Goal: Task Accomplishment & Management: Use online tool/utility

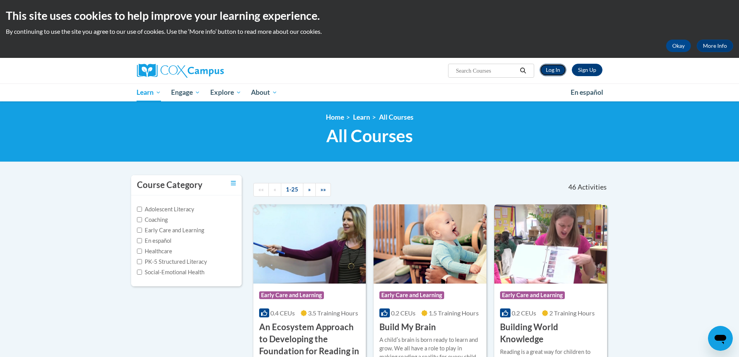
click at [564, 67] on link "Log In" at bounding box center [553, 70] width 27 height 12
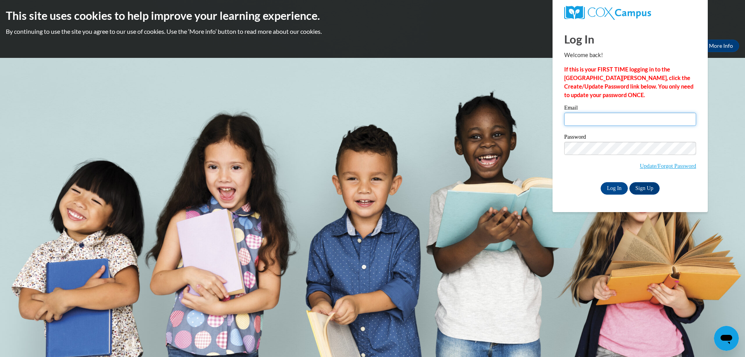
click at [576, 116] on input "Email" at bounding box center [630, 119] width 132 height 13
type input "karla.chinchilla@pomona.k12.ca.us"
click at [608, 189] on input "Log In" at bounding box center [614, 188] width 27 height 12
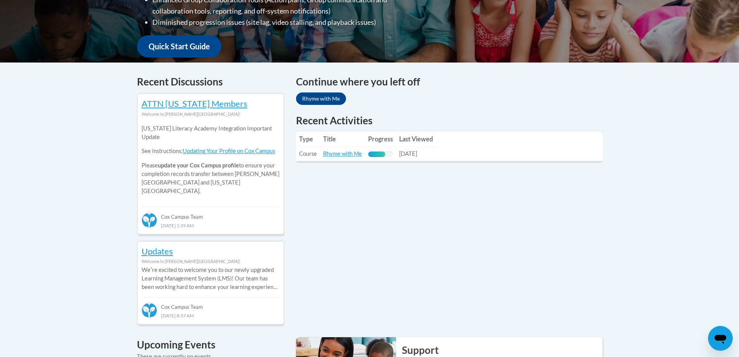
scroll to position [272, 0]
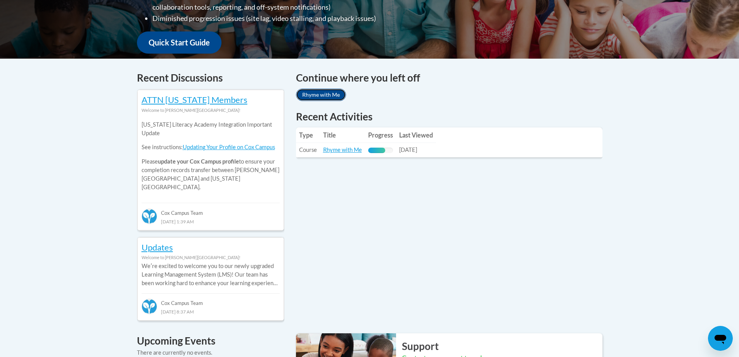
click at [328, 97] on link "Rhyme with Me" at bounding box center [321, 94] width 50 height 12
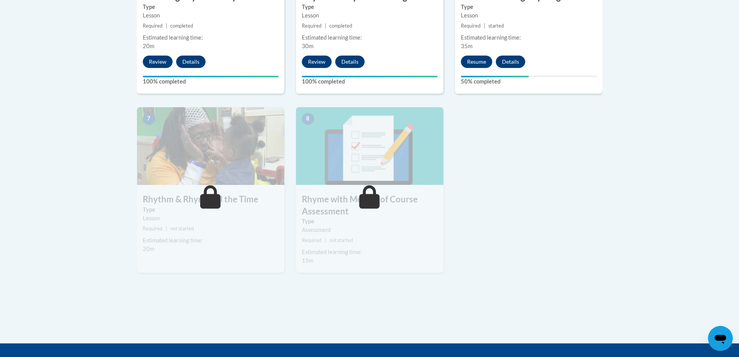
scroll to position [582, 0]
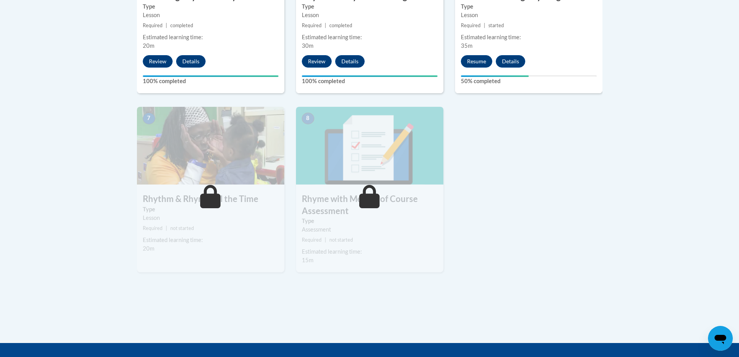
click at [557, 23] on small "Required | started" at bounding box center [528, 25] width 147 height 9
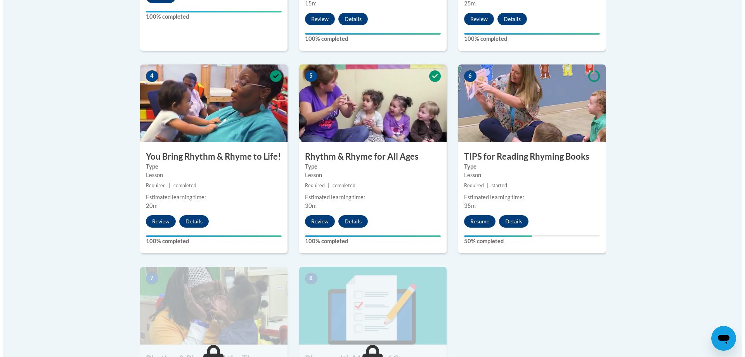
scroll to position [388, 0]
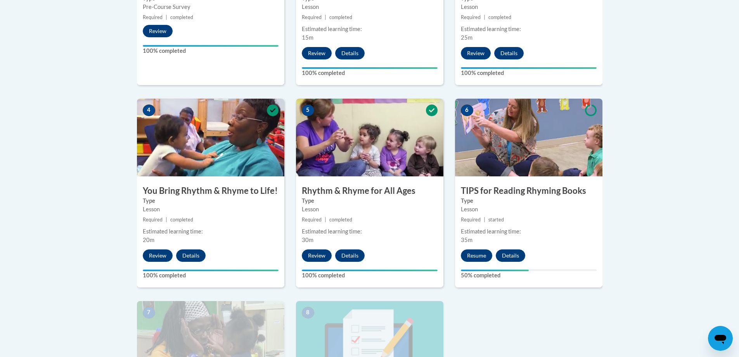
click at [513, 147] on img at bounding box center [528, 138] width 147 height 78
click at [478, 256] on button "Resume" at bounding box center [476, 255] width 31 height 12
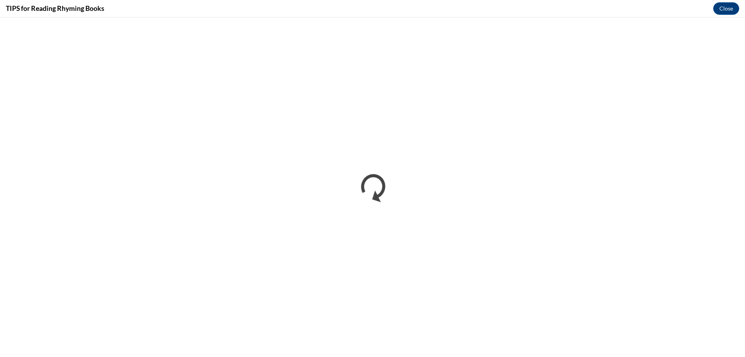
scroll to position [0, 0]
